Goal: Information Seeking & Learning: Learn about a topic

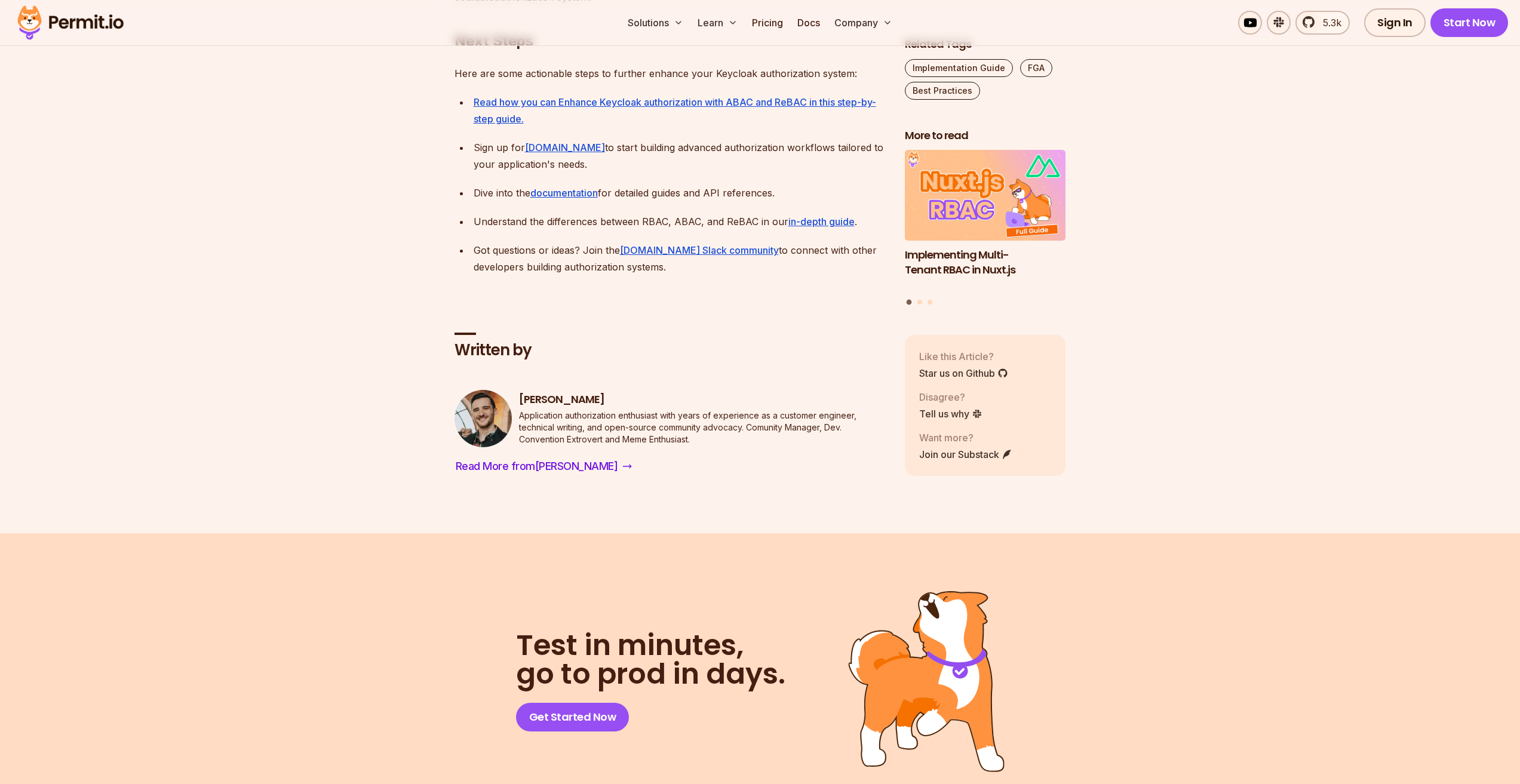
scroll to position [3700, 0]
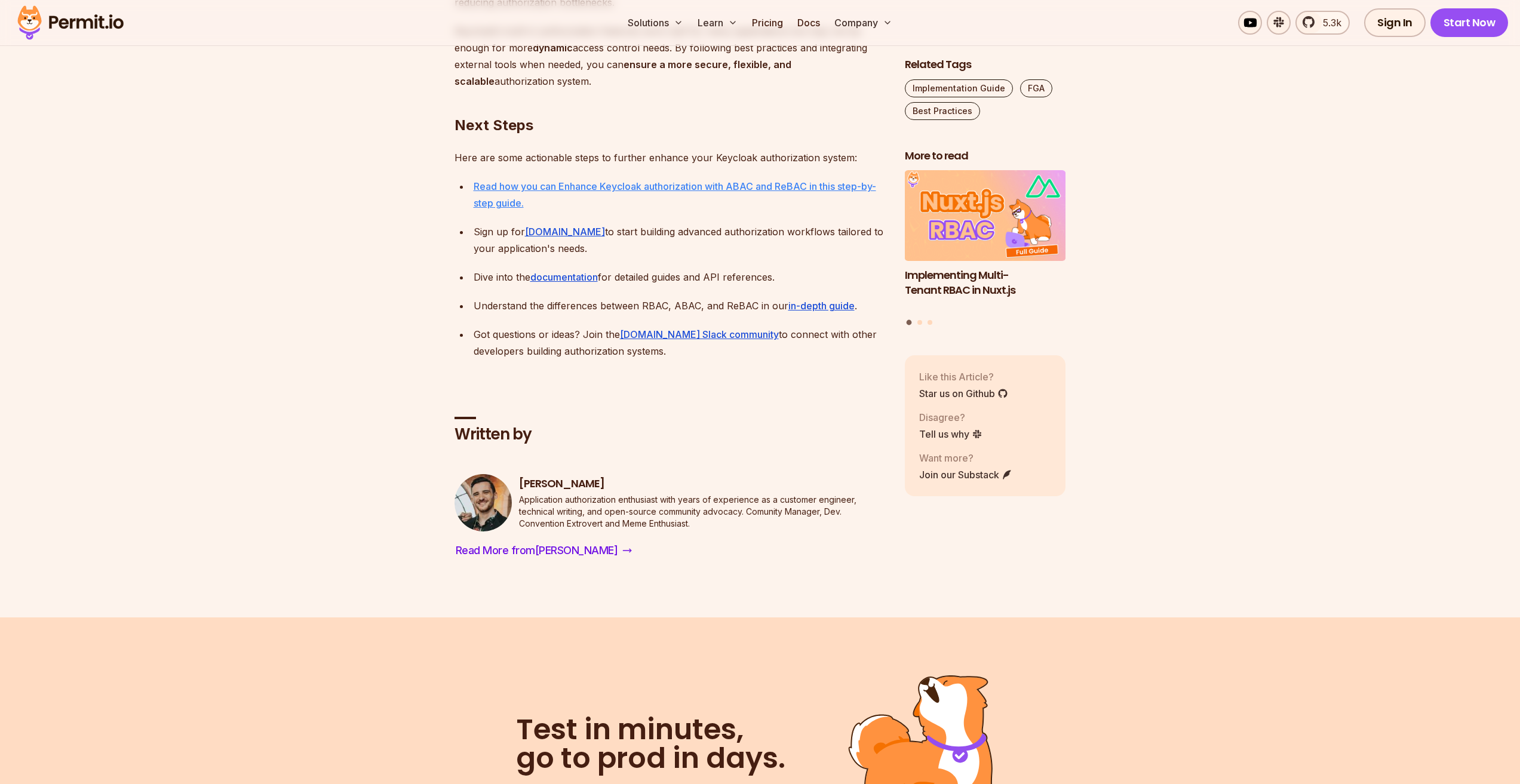
click at [657, 189] on link "Read how you can Enhance Keycloak authorization with ABAC and ReBAC in this ste…" at bounding box center [675, 194] width 403 height 28
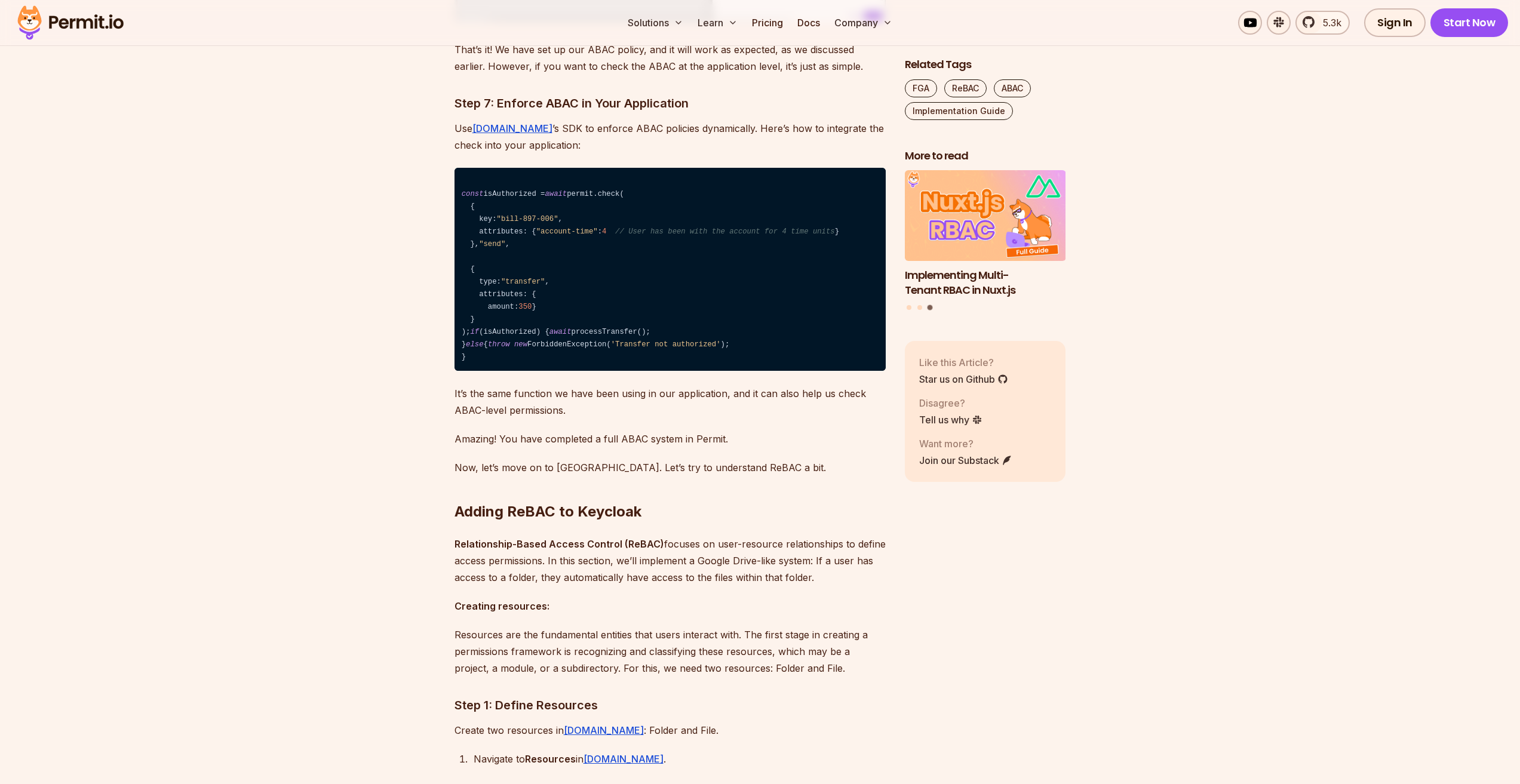
scroll to position [8177, 0]
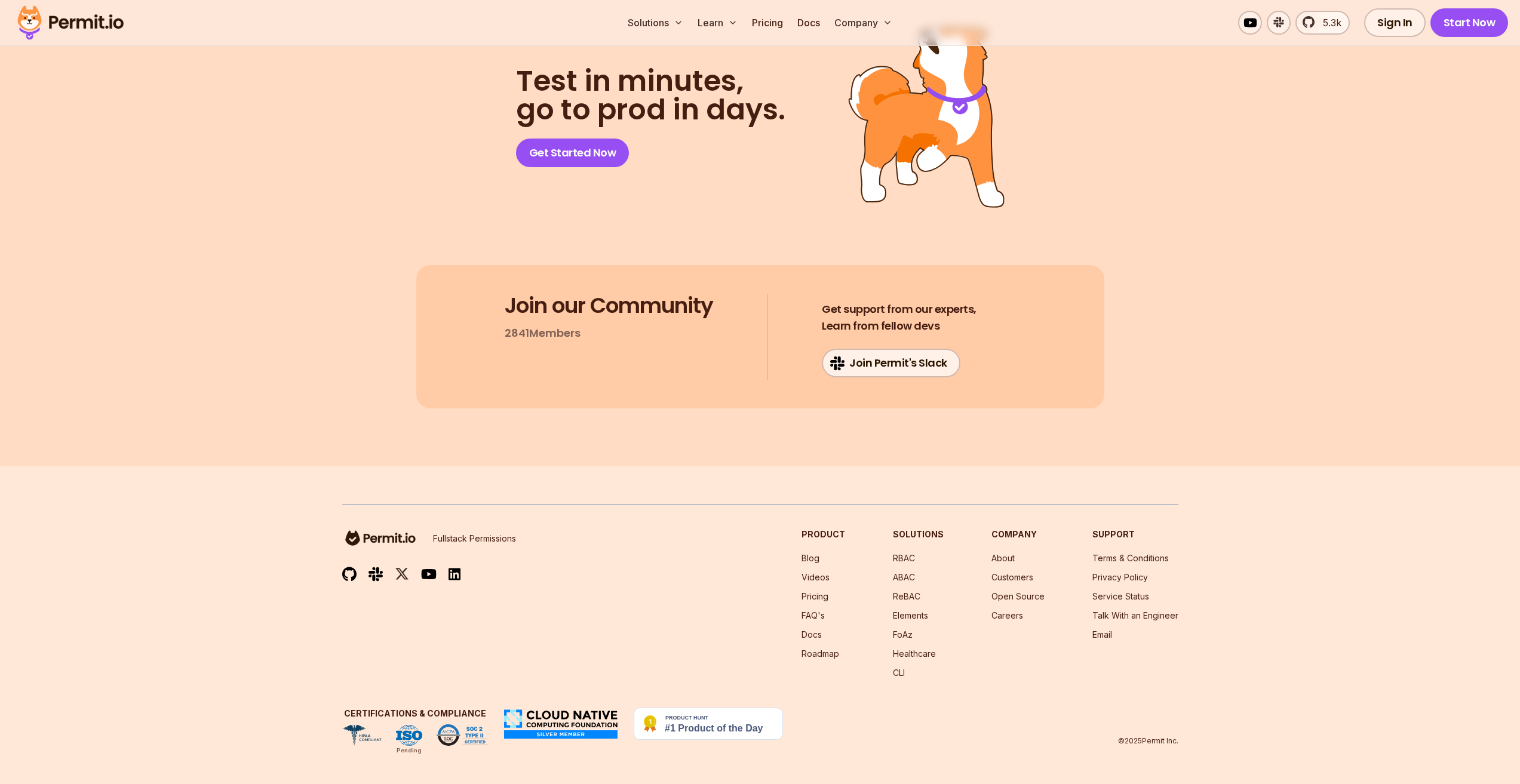
scroll to position [8833, 0]
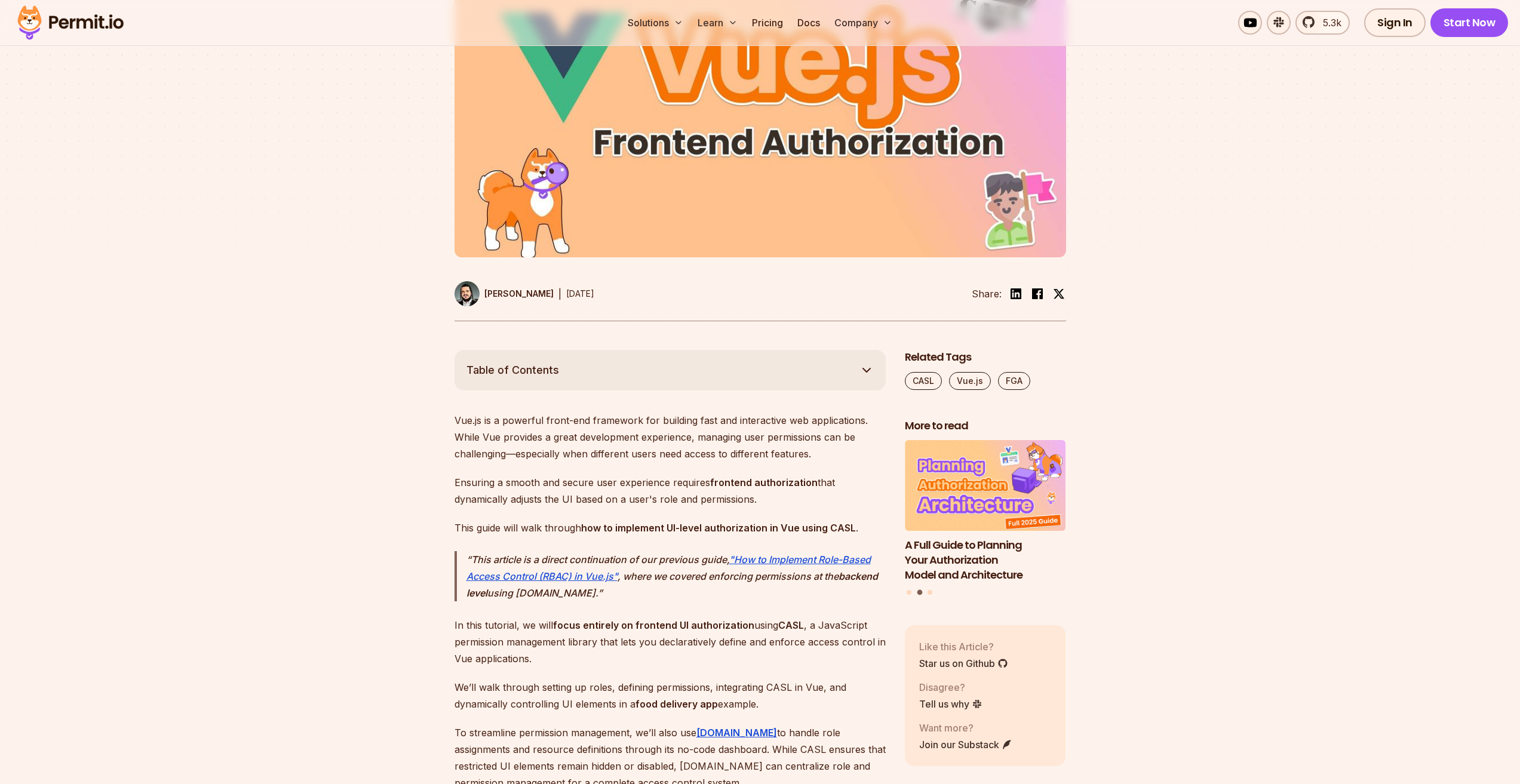
scroll to position [0, 0]
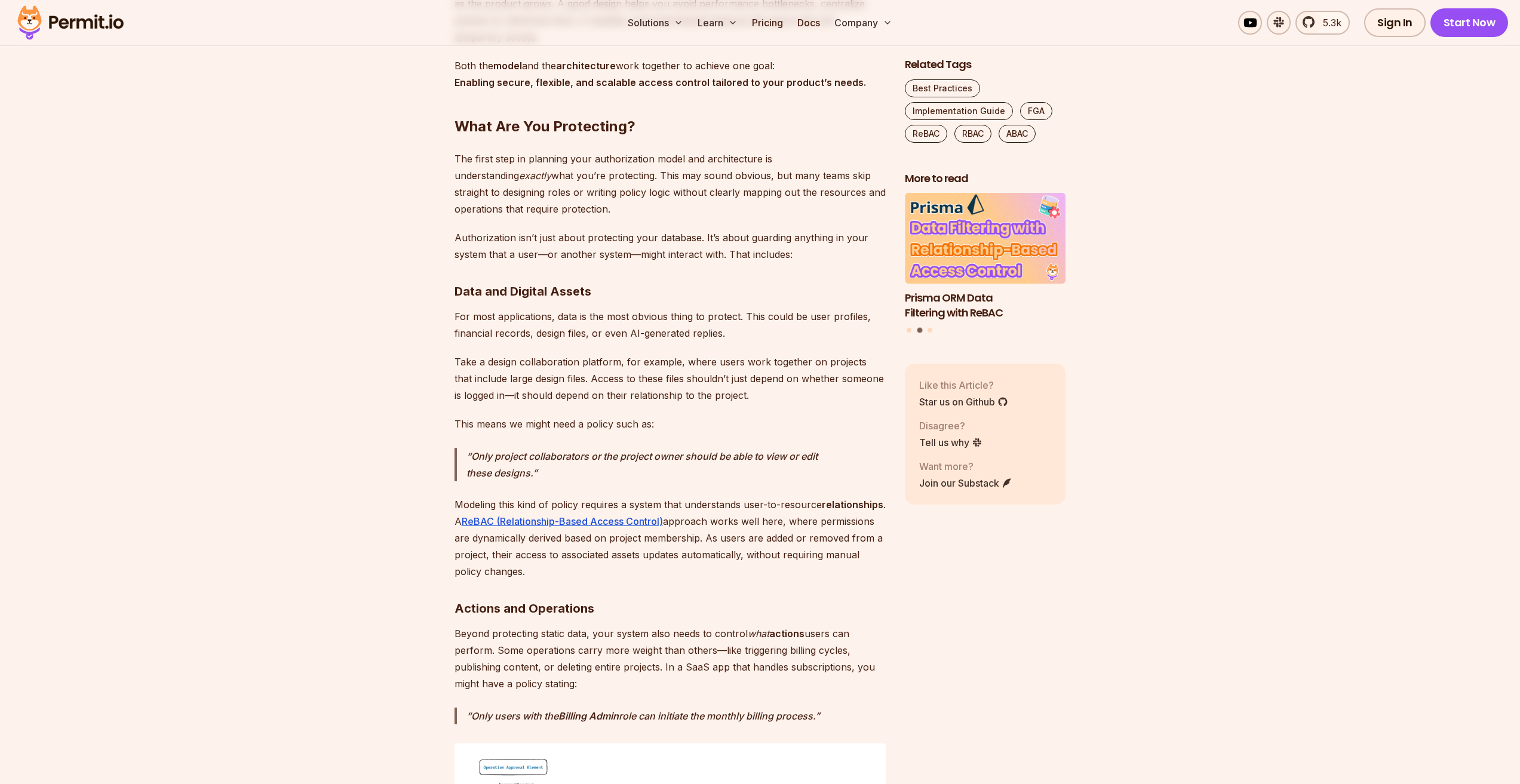
scroll to position [2029, 0]
drag, startPoint x: 623, startPoint y: 230, endPoint x: 712, endPoint y: 220, distance: 89.6
click at [712, 232] on p "Authorization isn’t just about protecting your database. It’s about guarding an…" at bounding box center [670, 249] width 431 height 34
drag, startPoint x: 593, startPoint y: 228, endPoint x: 674, endPoint y: 241, distance: 82.0
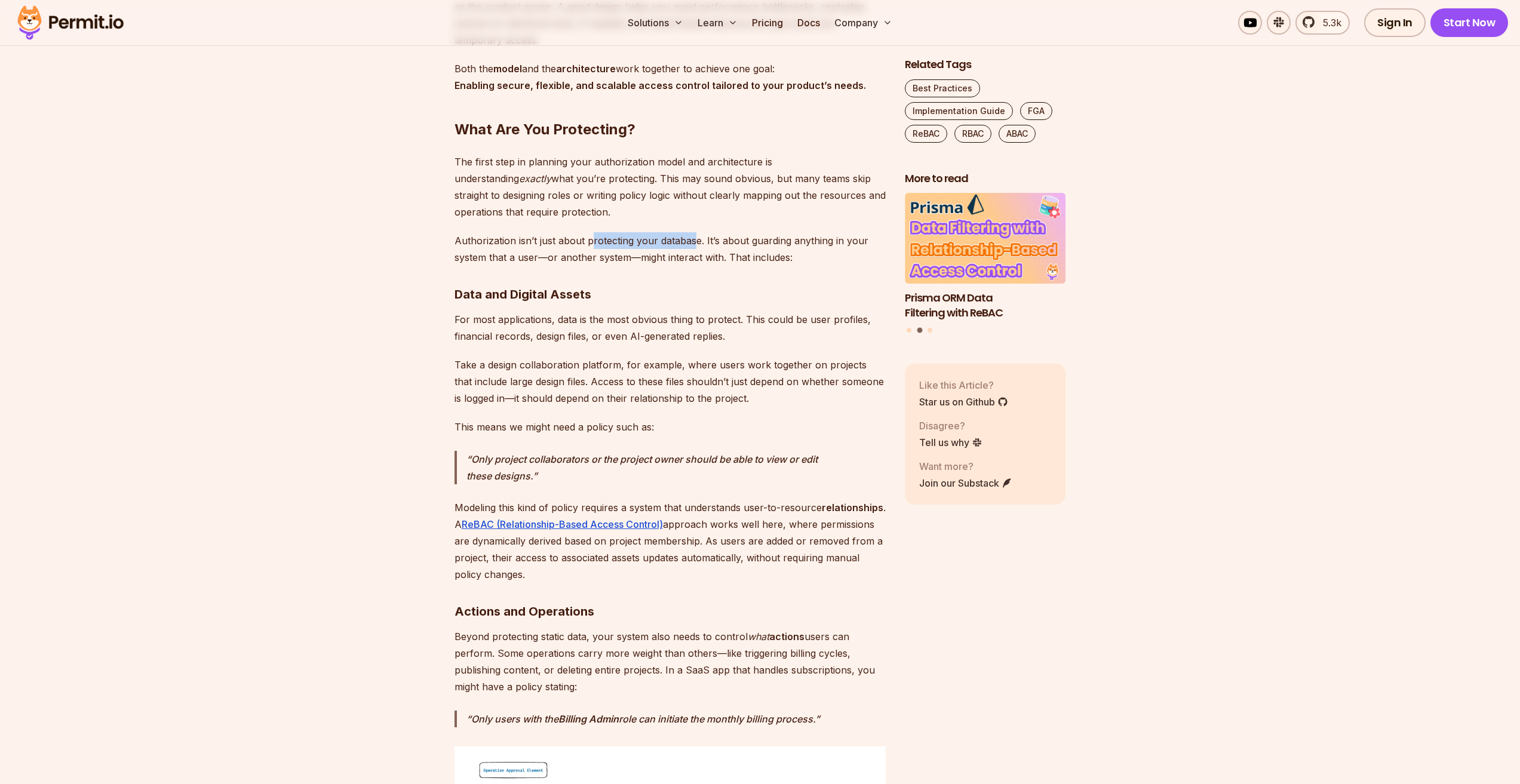
click at [692, 232] on p "Authorization isn’t just about protecting your database. It’s about guarding an…" at bounding box center [670, 249] width 431 height 34
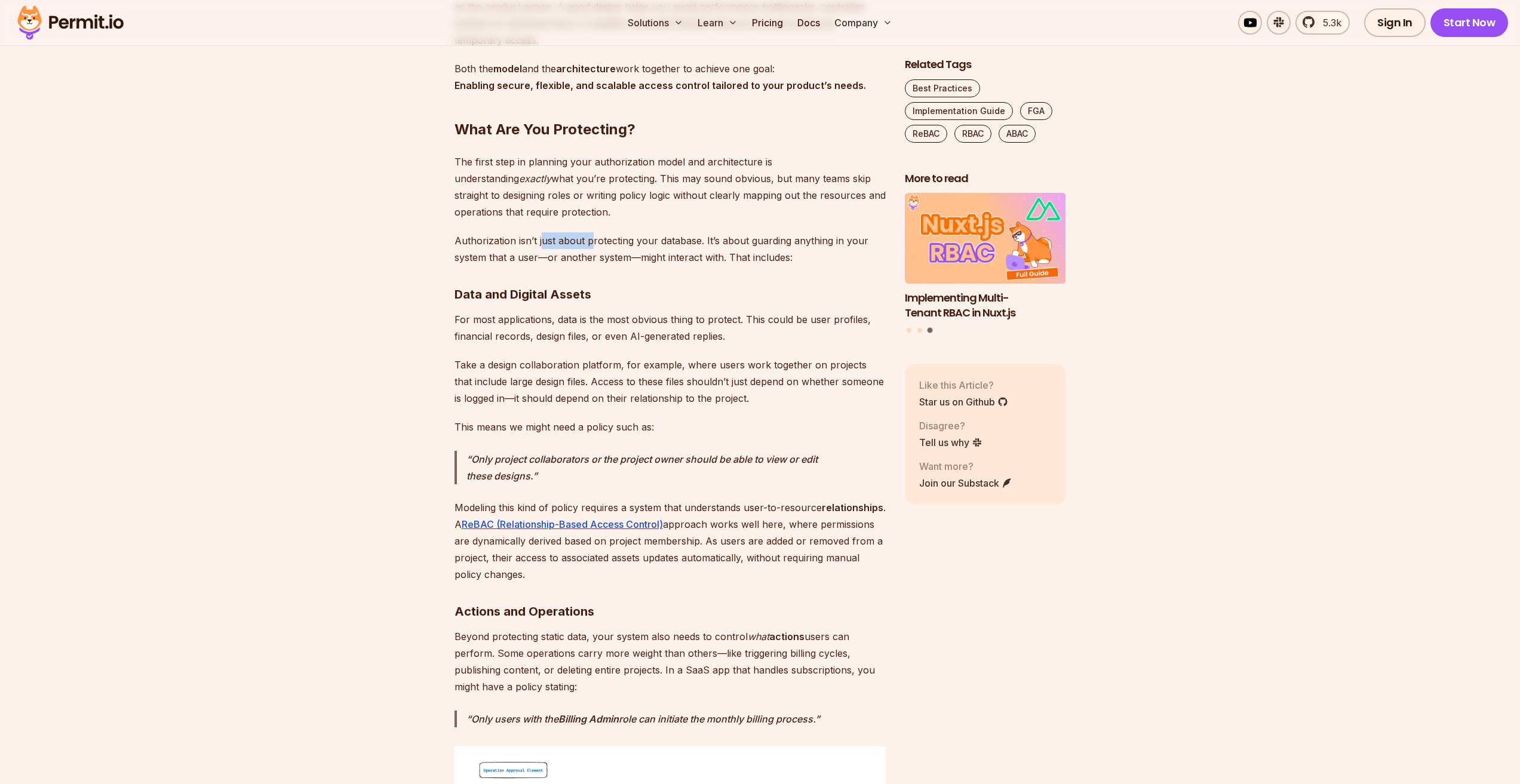
drag, startPoint x: 541, startPoint y: 219, endPoint x: 591, endPoint y: 228, distance: 50.8
click at [591, 232] on p "Authorization isn’t just about protecting your database. It’s about guarding an…" at bounding box center [670, 249] width 431 height 34
click at [528, 242] on p "Authorization isn’t just about protecting your database. It’s about guarding an…" at bounding box center [670, 249] width 431 height 34
drag, startPoint x: 481, startPoint y: 224, endPoint x: 806, endPoint y: 235, distance: 325.2
click at [806, 235] on p "Authorization isn’t just about protecting your database. It’s about guarding an…" at bounding box center [670, 249] width 431 height 34
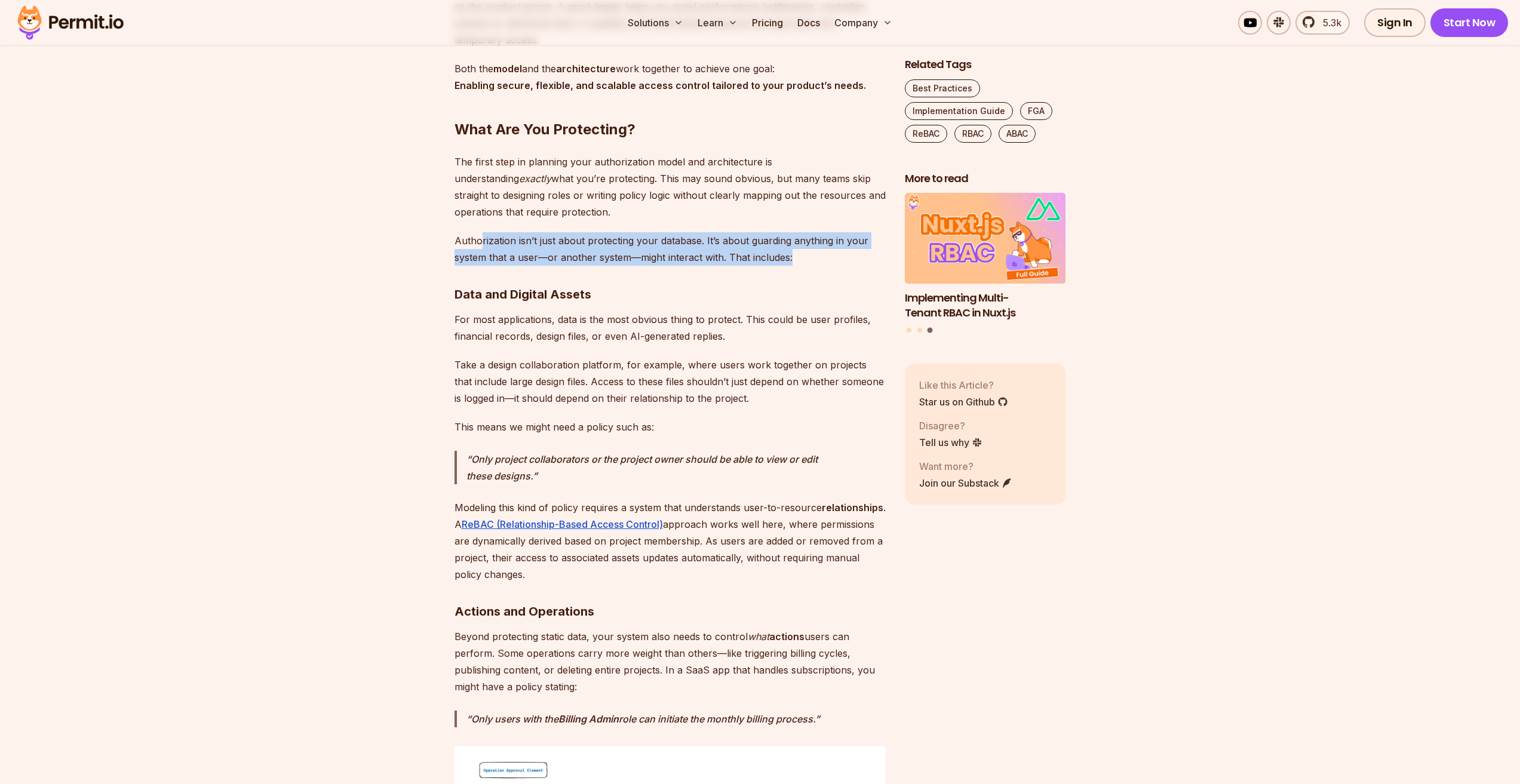
click at [791, 240] on p "Authorization isn’t just about protecting your database. It’s about guarding an…" at bounding box center [670, 249] width 431 height 34
